Goal: Task Accomplishment & Management: Use online tool/utility

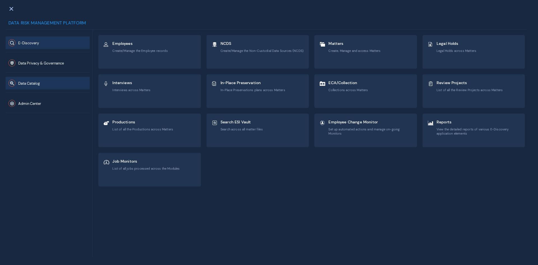
click at [40, 87] on button "Data Catalog" at bounding box center [48, 83] width 84 height 13
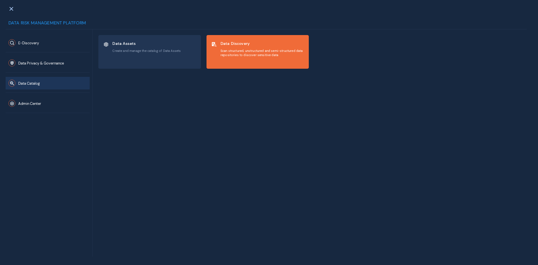
click at [221, 64] on div "Data Discovery Scan structured, unstructured and semi-structured data repositor…" at bounding box center [258, 51] width 102 height 33
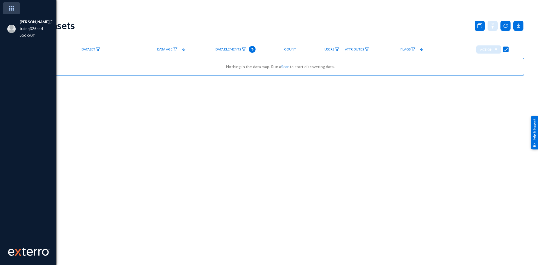
click at [14, 8] on img at bounding box center [11, 8] width 17 height 12
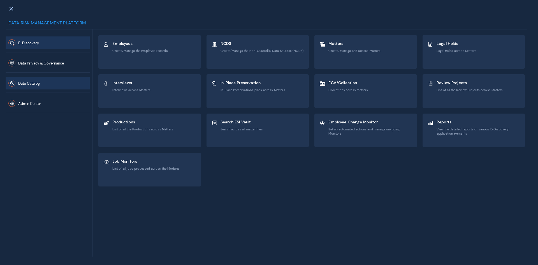
click at [42, 84] on button "Data Catalog" at bounding box center [48, 83] width 84 height 13
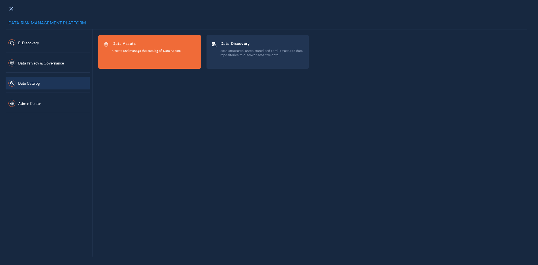
click at [150, 53] on span "Create and manage the catalog of Data Assets" at bounding box center [146, 51] width 68 height 4
